Goal: Find specific page/section: Find specific page/section

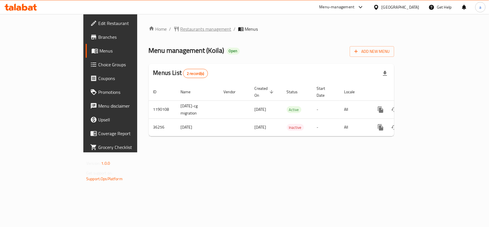
click at [181, 28] on span "Restaurants management" at bounding box center [206, 29] width 51 height 7
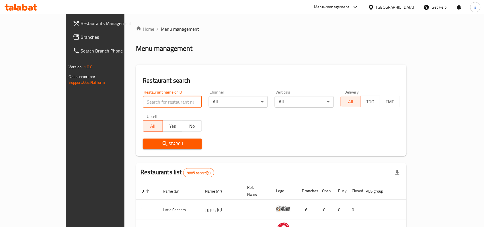
click at [143, 103] on input "search" at bounding box center [172, 101] width 59 height 11
paste input "18744"
type input "18744"
click button "Search" at bounding box center [172, 143] width 59 height 11
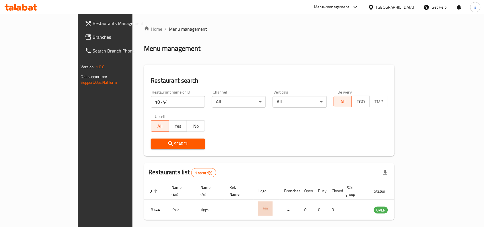
click at [93, 48] on span "Search Branch Phone" at bounding box center [123, 50] width 61 height 7
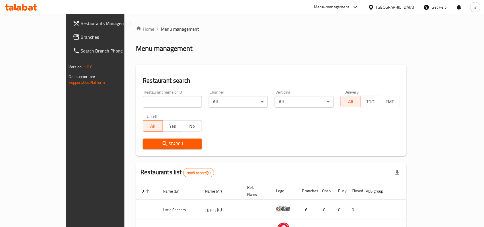
click at [373, 8] on icon at bounding box center [371, 7] width 4 height 5
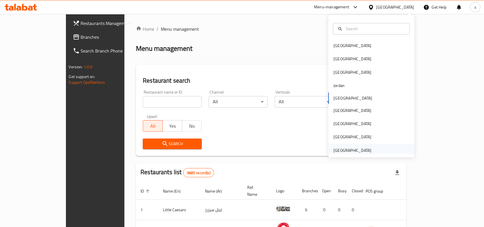
click at [353, 145] on div "[GEOGRAPHIC_DATA]" at bounding box center [352, 150] width 47 height 13
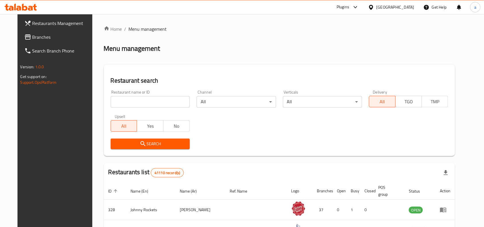
click at [32, 37] on span "Branches" at bounding box center [62, 37] width 61 height 7
